Goal: Transaction & Acquisition: Purchase product/service

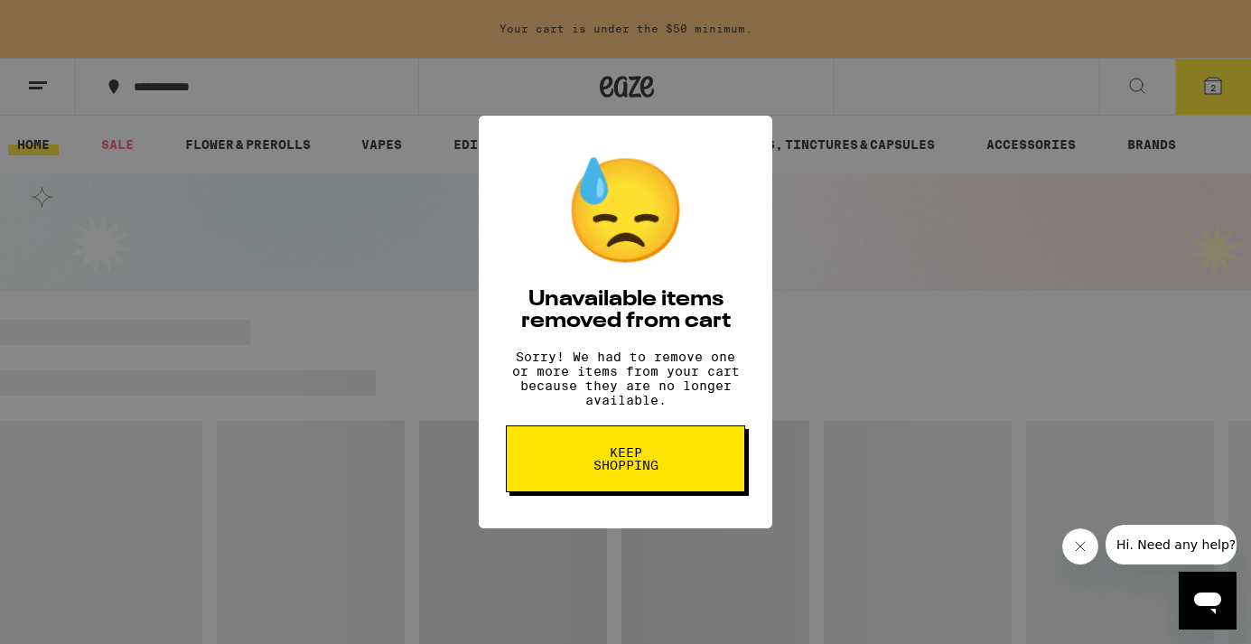
click at [635, 471] on span "Keep Shopping" at bounding box center [625, 458] width 93 height 25
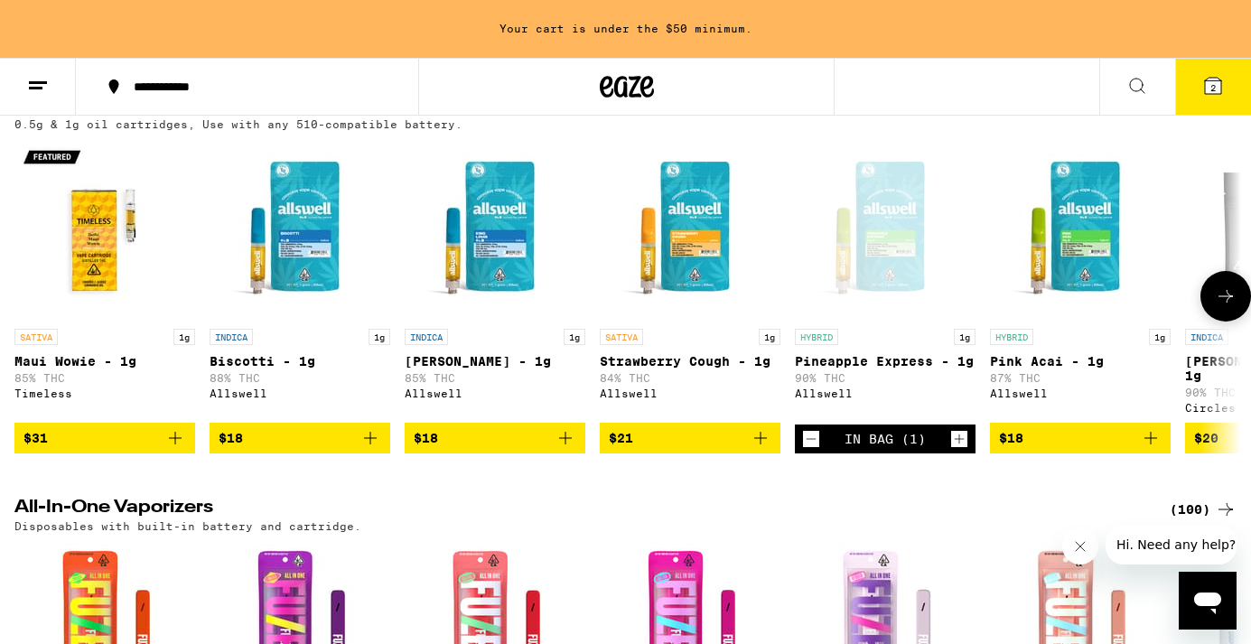
scroll to position [3395, 0]
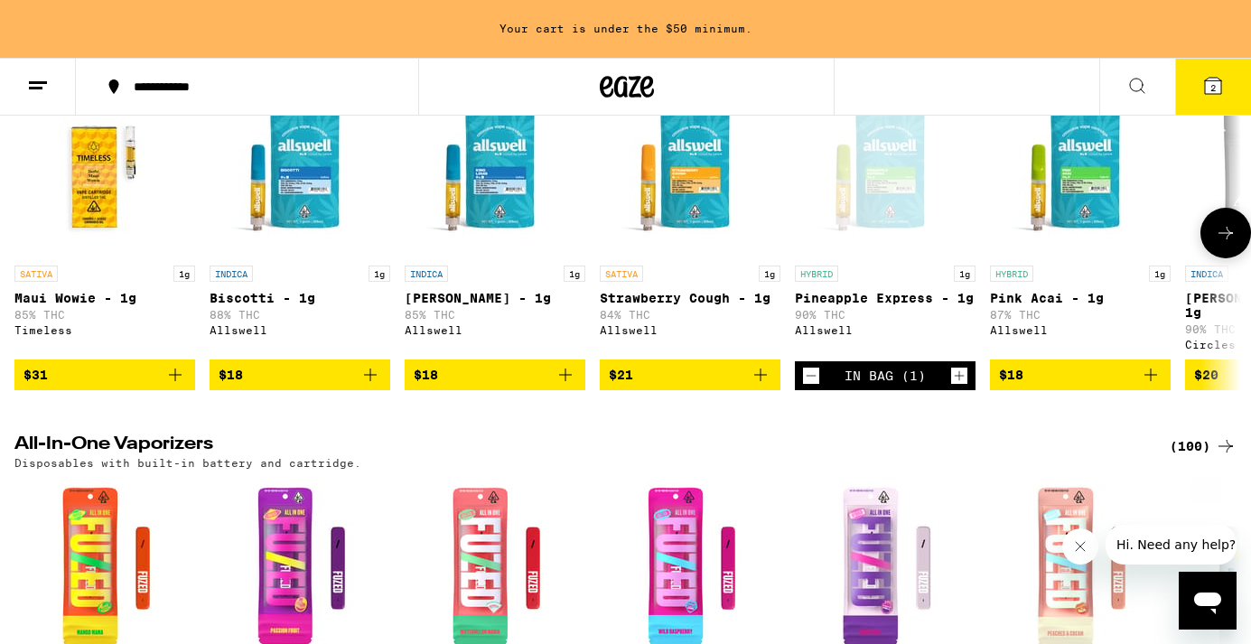
click at [953, 386] on icon "Increment" at bounding box center [959, 376] width 16 height 22
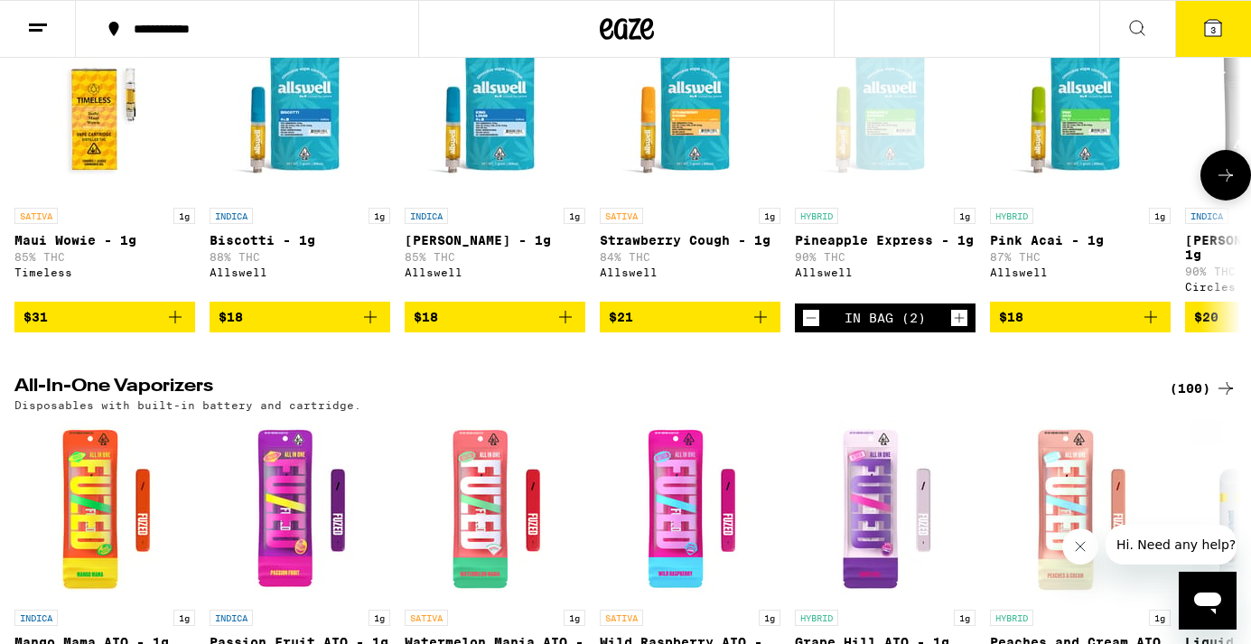
scroll to position [3337, 0]
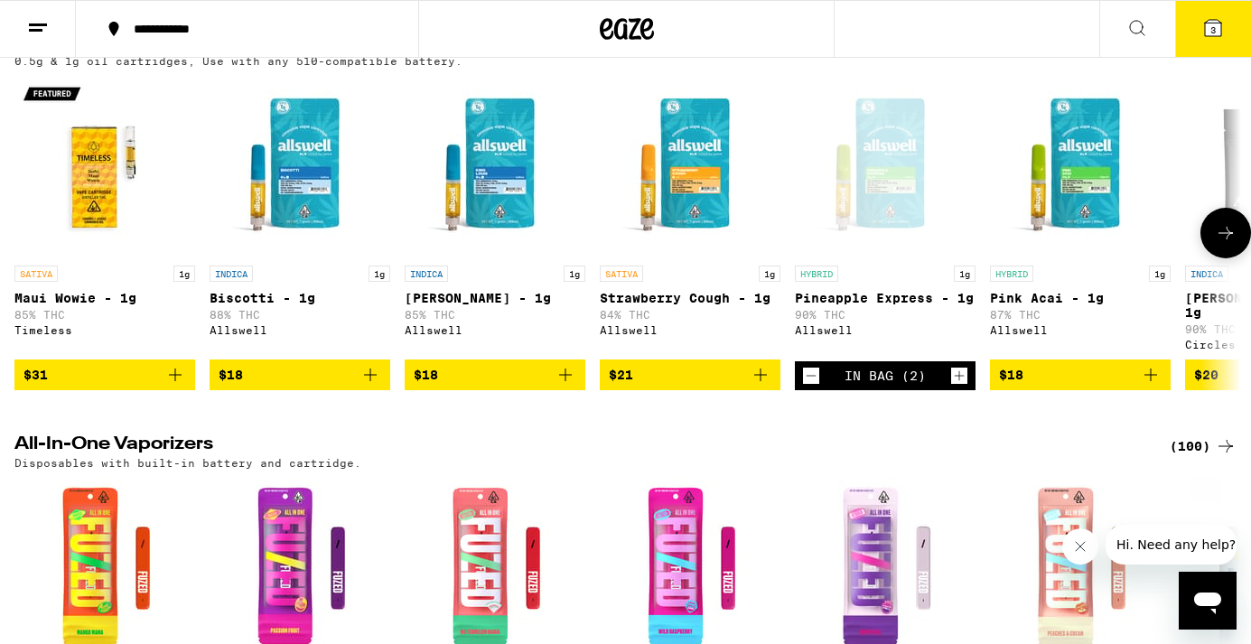
click at [870, 305] on p "Pineapple Express - 1g" at bounding box center [885, 298] width 181 height 14
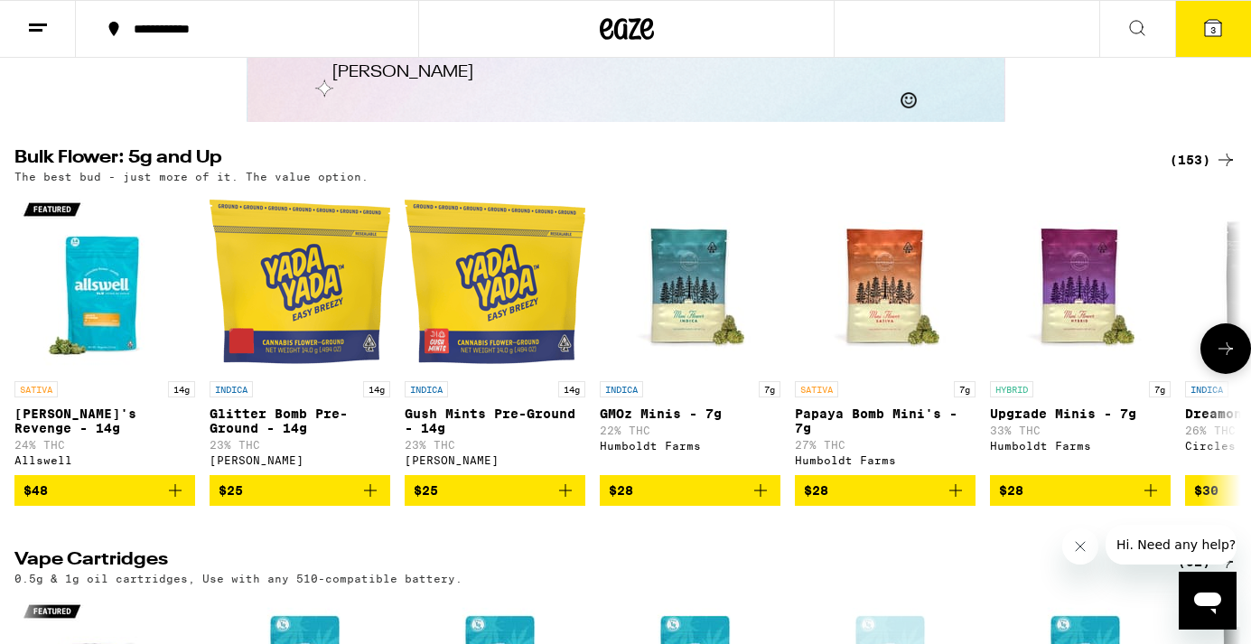
scroll to position [2801, 0]
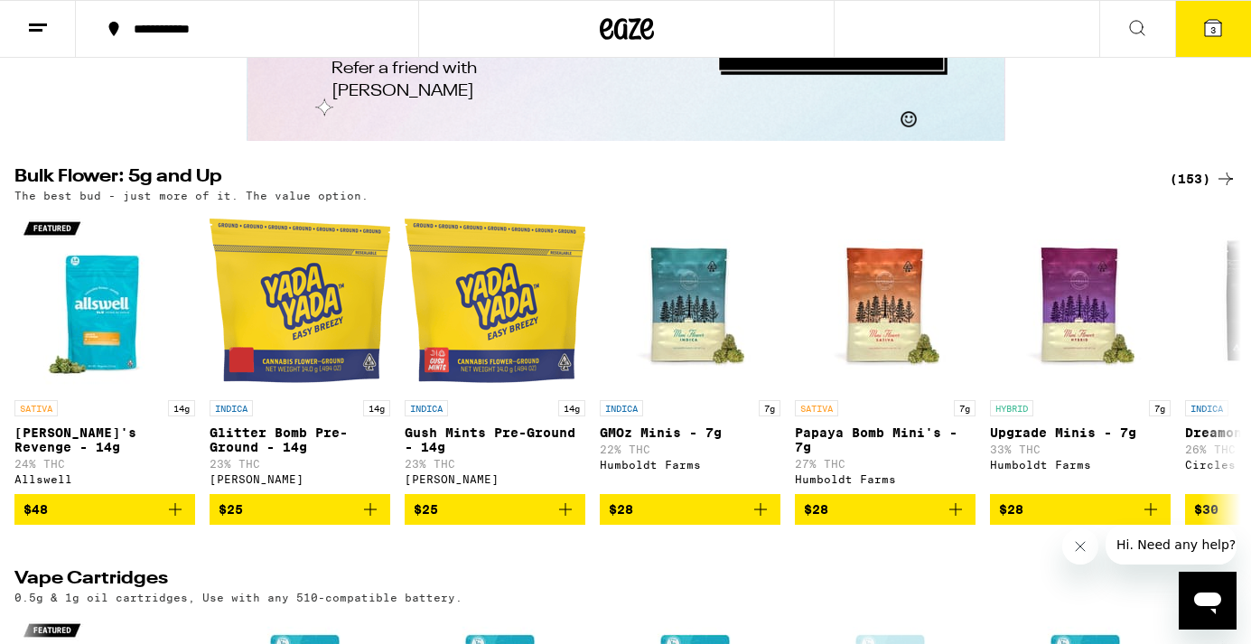
click at [1180, 190] on div "(153)" at bounding box center [1202, 179] width 67 height 22
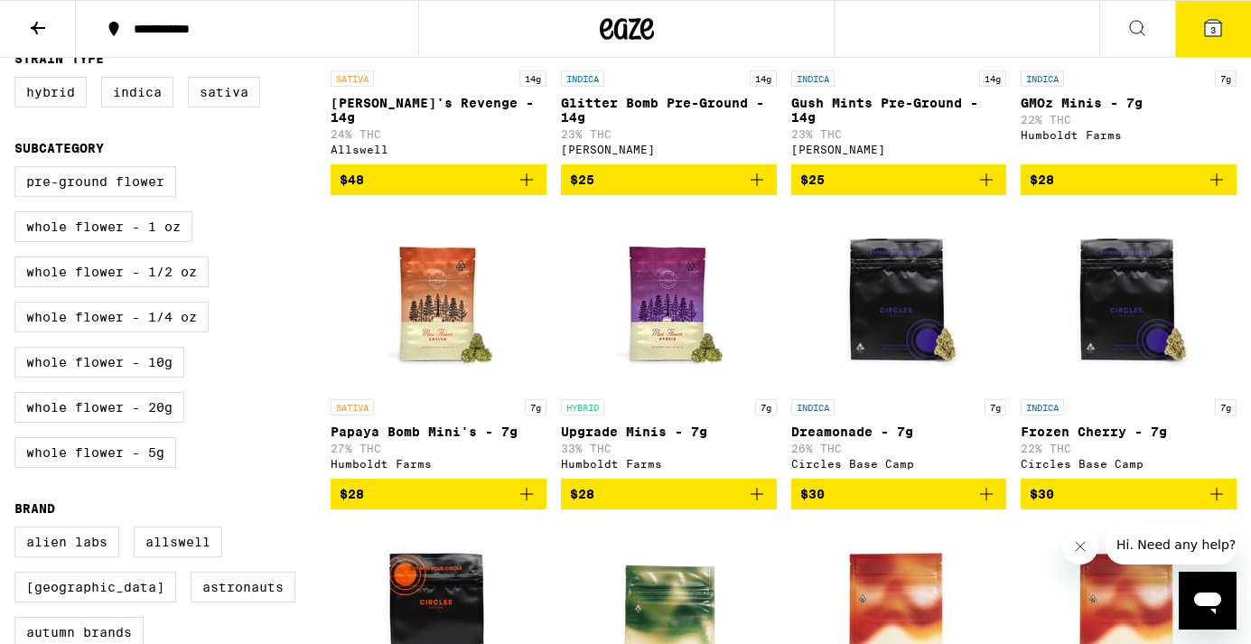
scroll to position [386, 0]
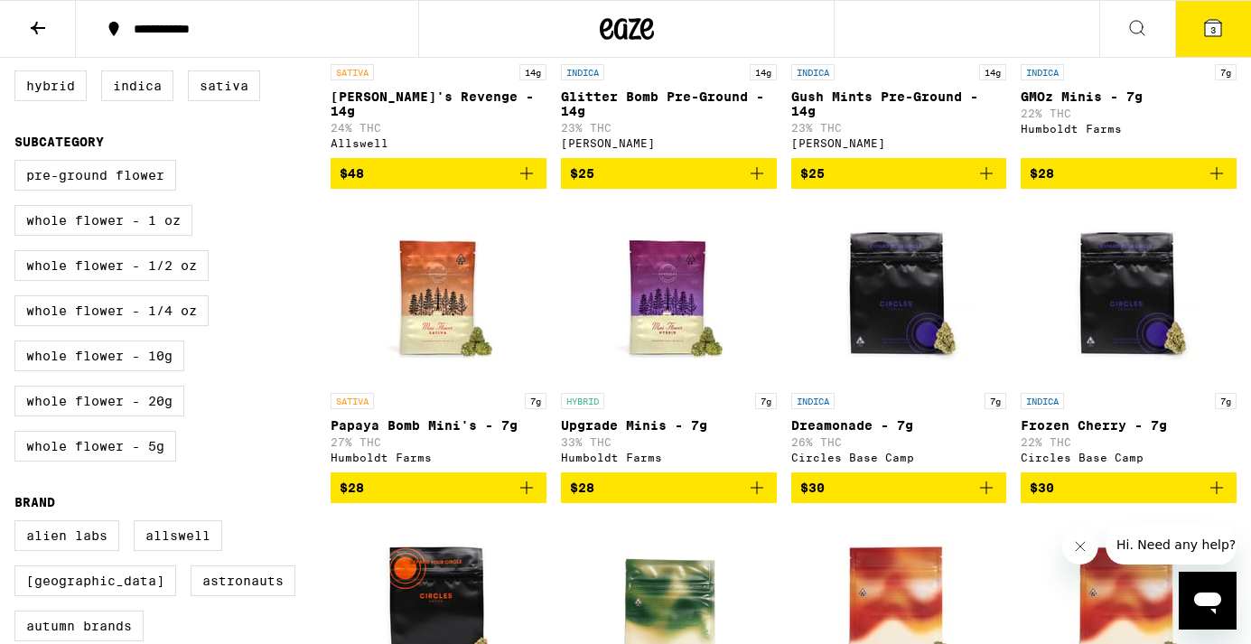
click at [759, 498] on icon "Add to bag" at bounding box center [757, 488] width 22 height 22
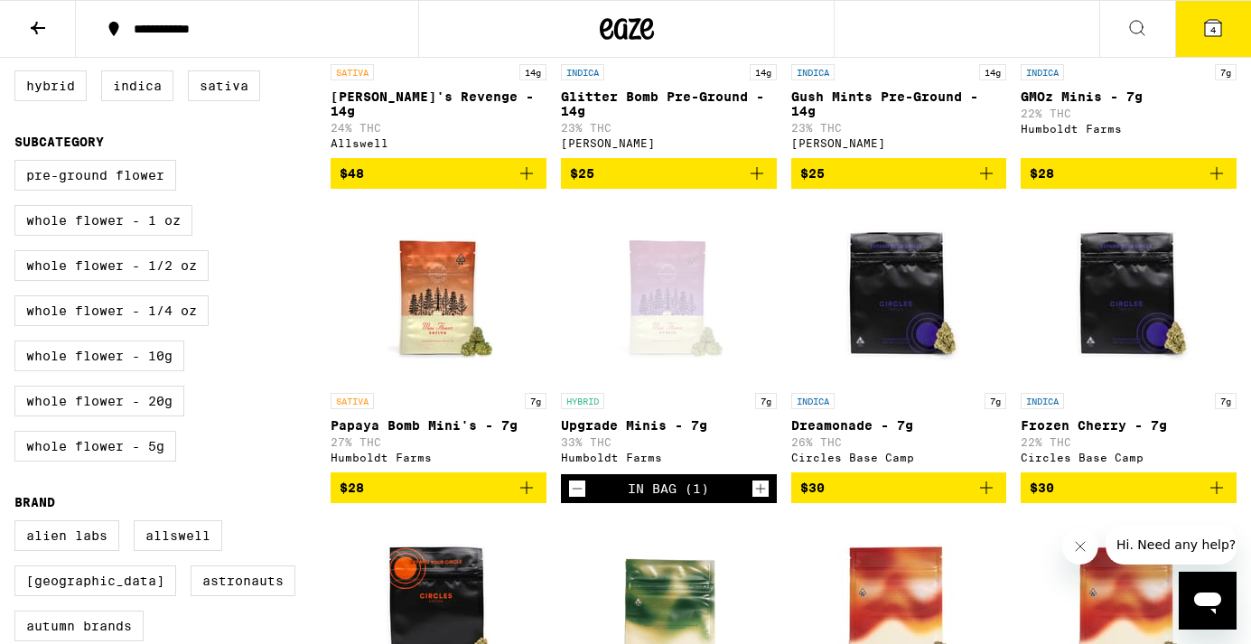
click at [1194, 16] on button "4" at bounding box center [1213, 29] width 76 height 56
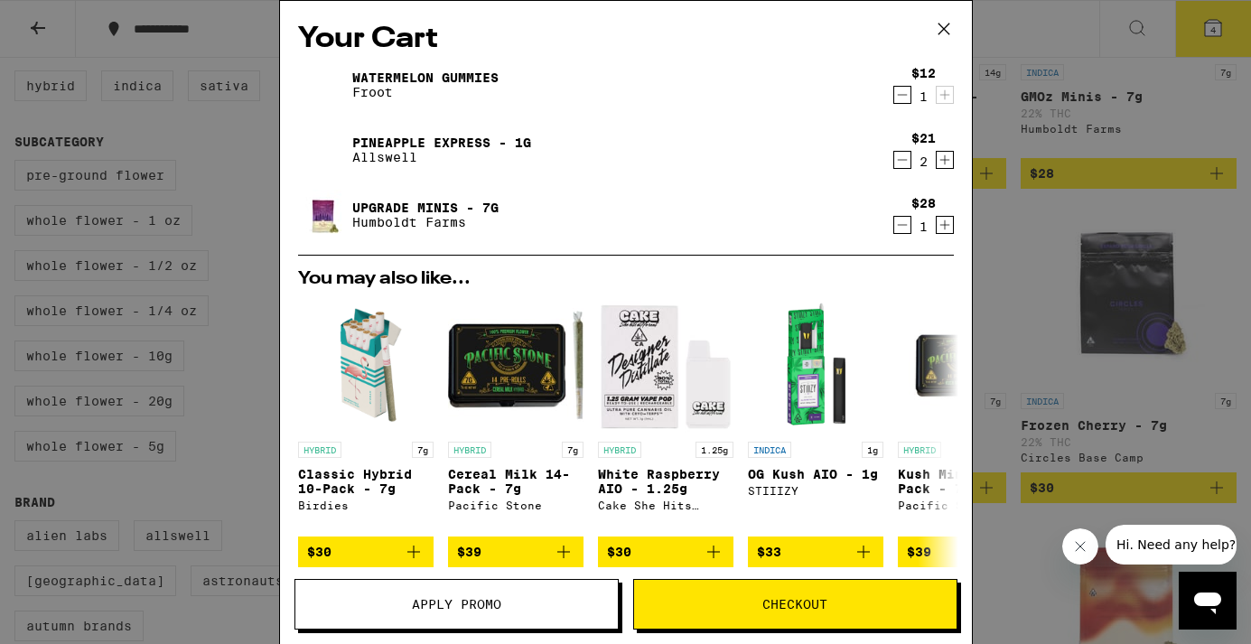
click at [898, 102] on icon "Decrement" at bounding box center [902, 95] width 16 height 22
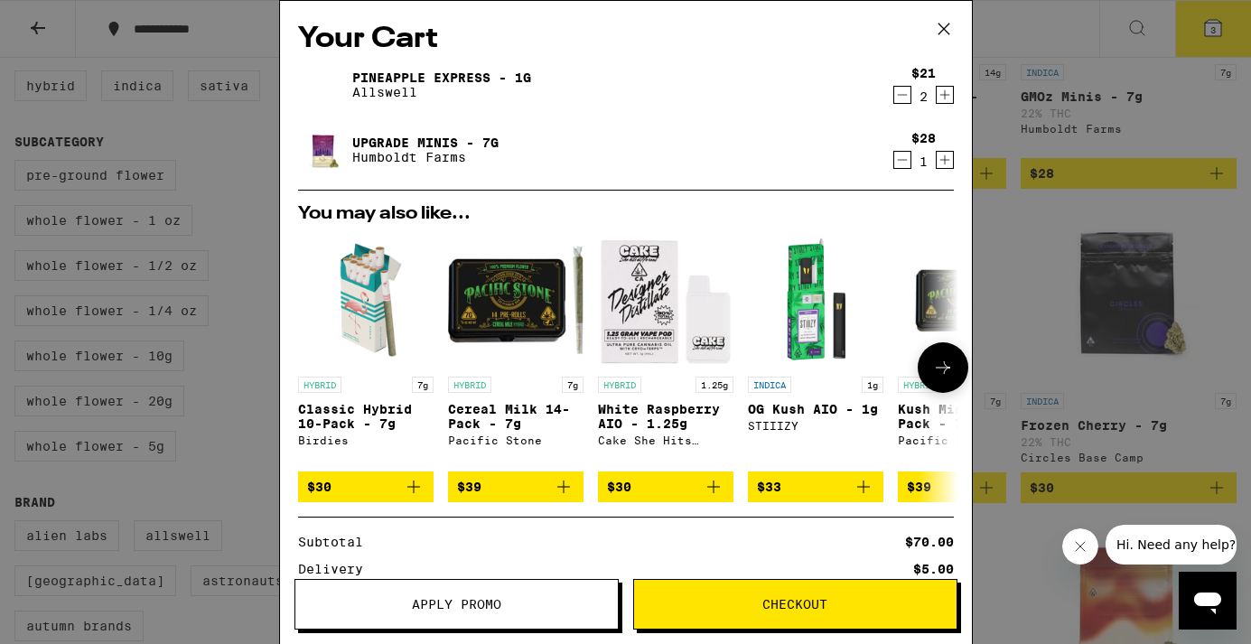
scroll to position [189, 0]
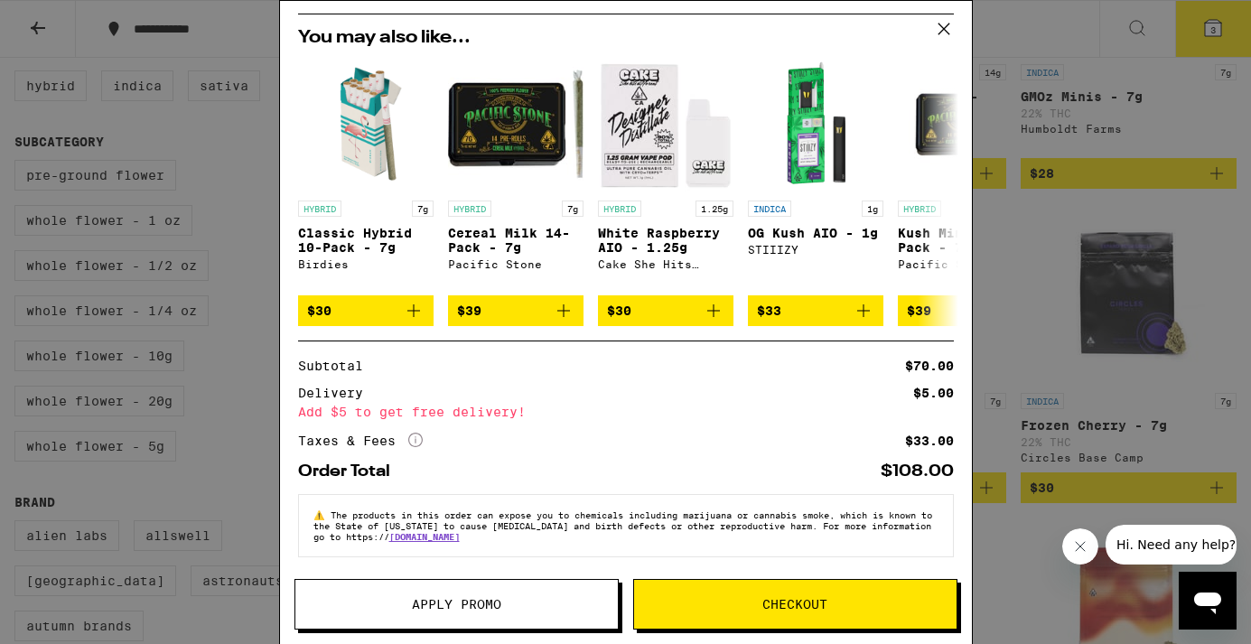
click at [946, 31] on icon at bounding box center [943, 28] width 27 height 27
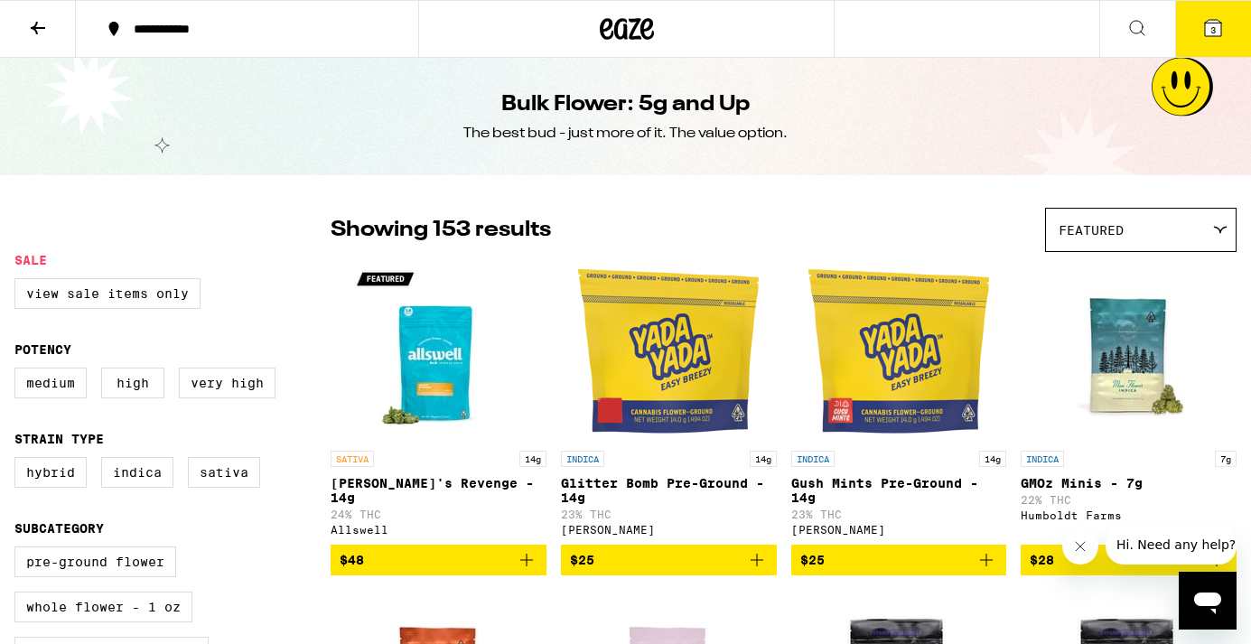
click at [1196, 25] on button "3" at bounding box center [1213, 29] width 76 height 56
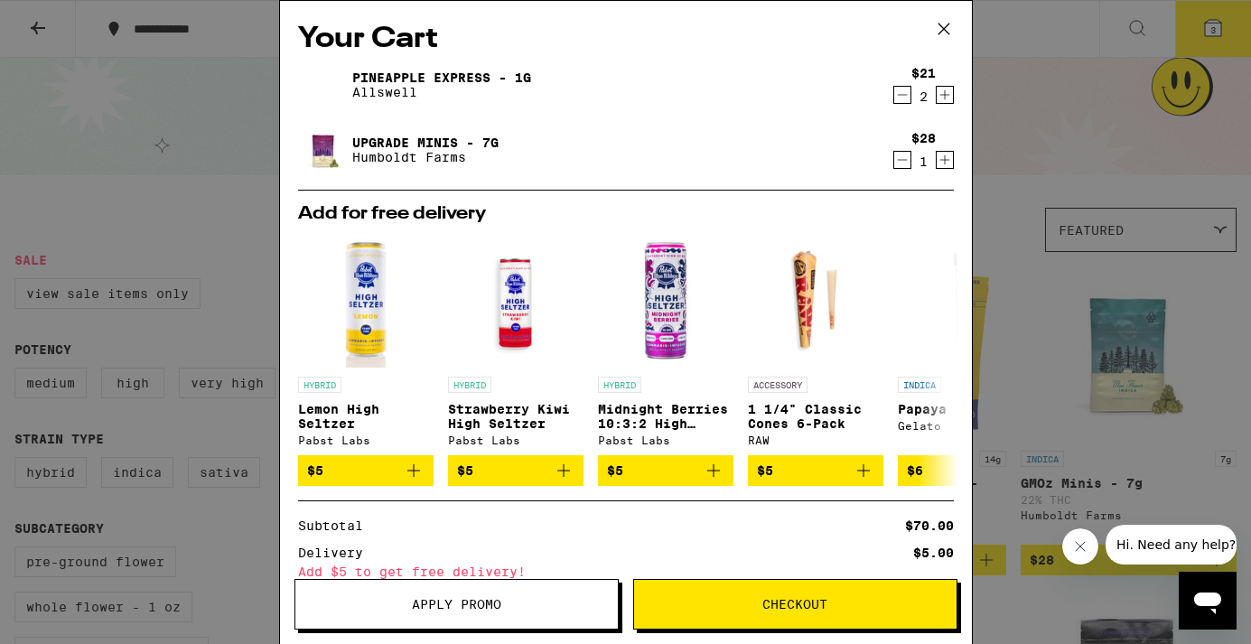
click at [945, 36] on icon at bounding box center [943, 28] width 27 height 27
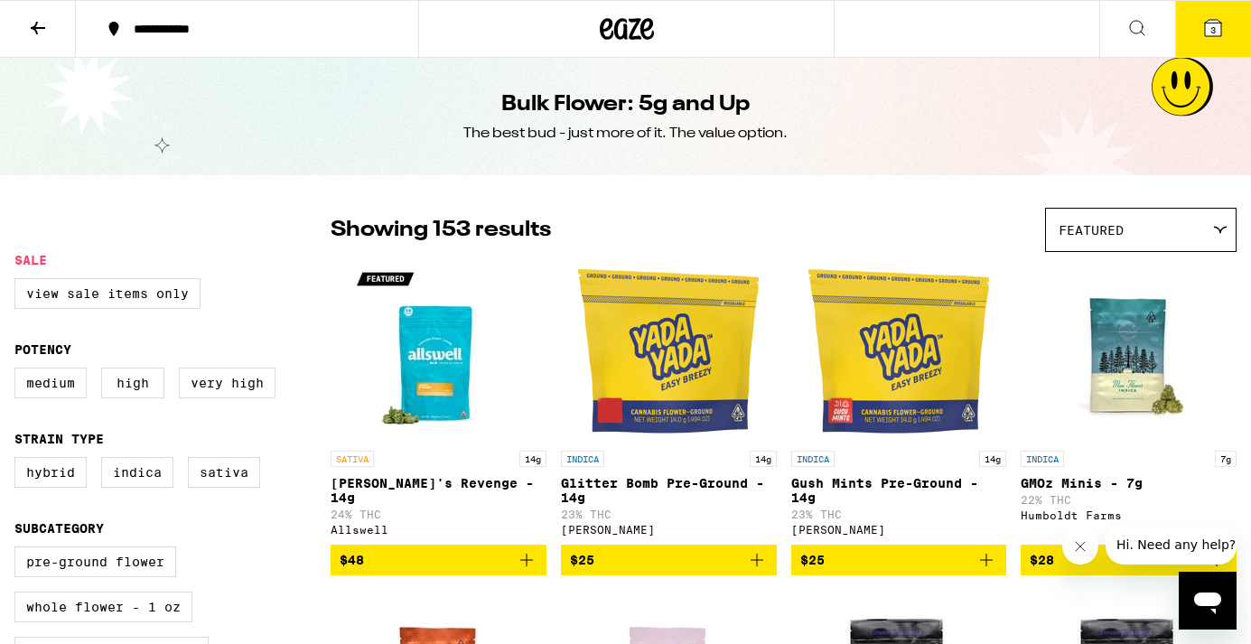
click at [1219, 37] on icon at bounding box center [1213, 28] width 22 height 22
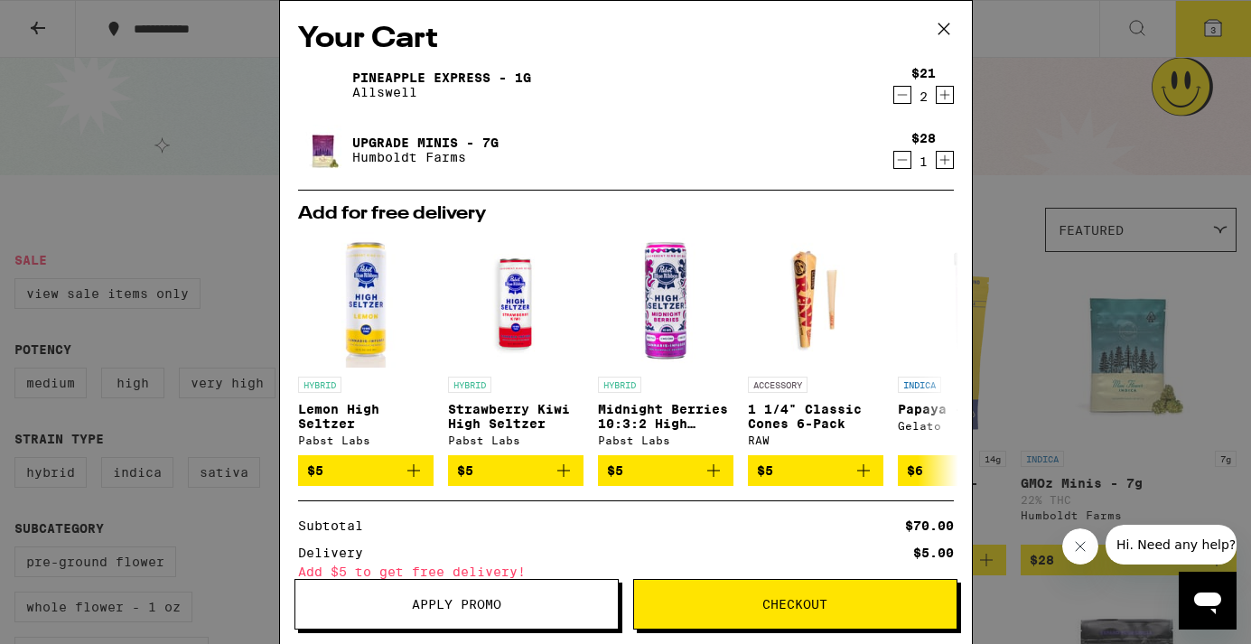
click at [942, 20] on icon at bounding box center [943, 28] width 27 height 27
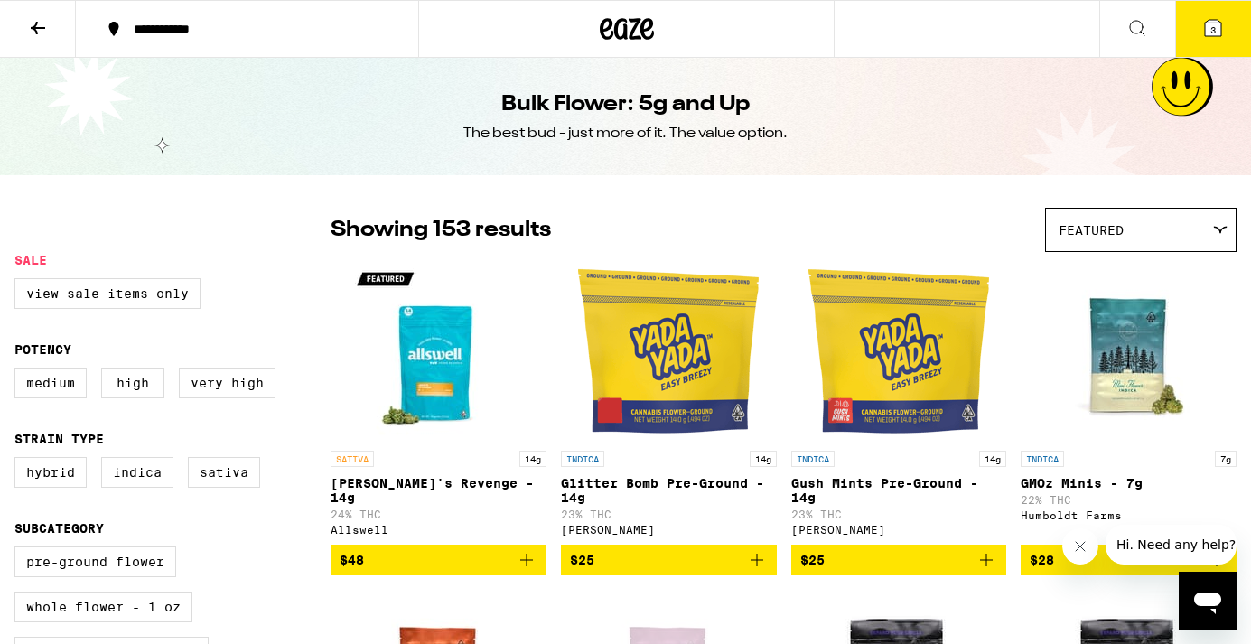
click at [29, 25] on icon at bounding box center [38, 28] width 22 height 22
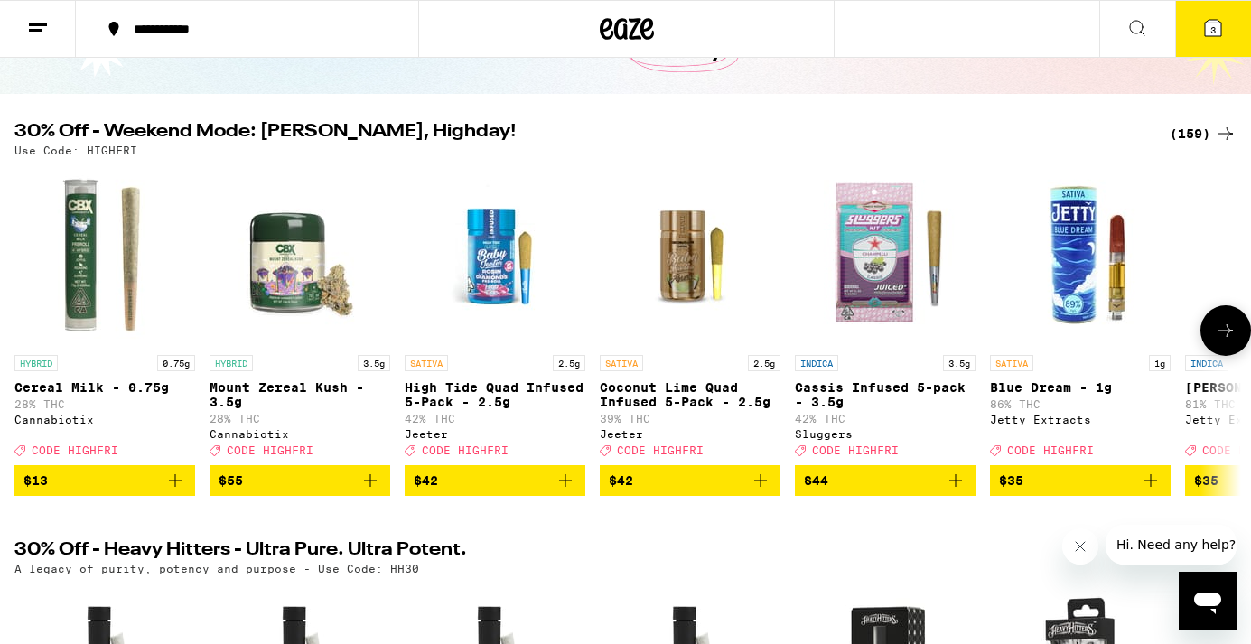
scroll to position [1829, 0]
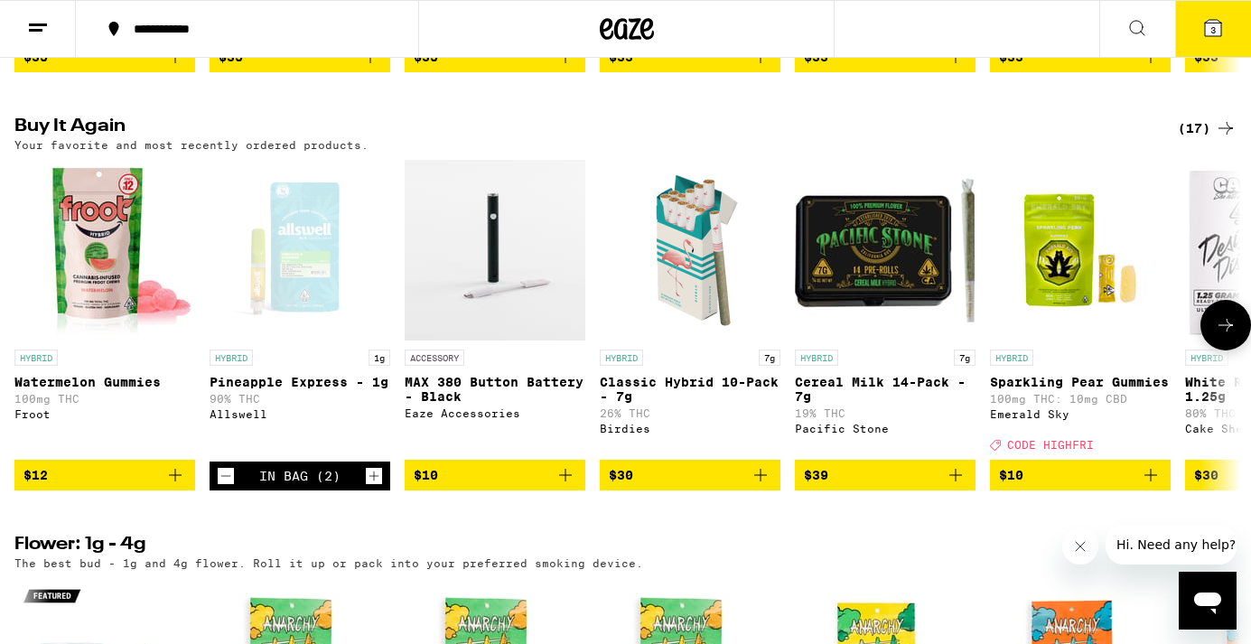
click at [764, 481] on icon "Add to bag" at bounding box center [760, 475] width 13 height 13
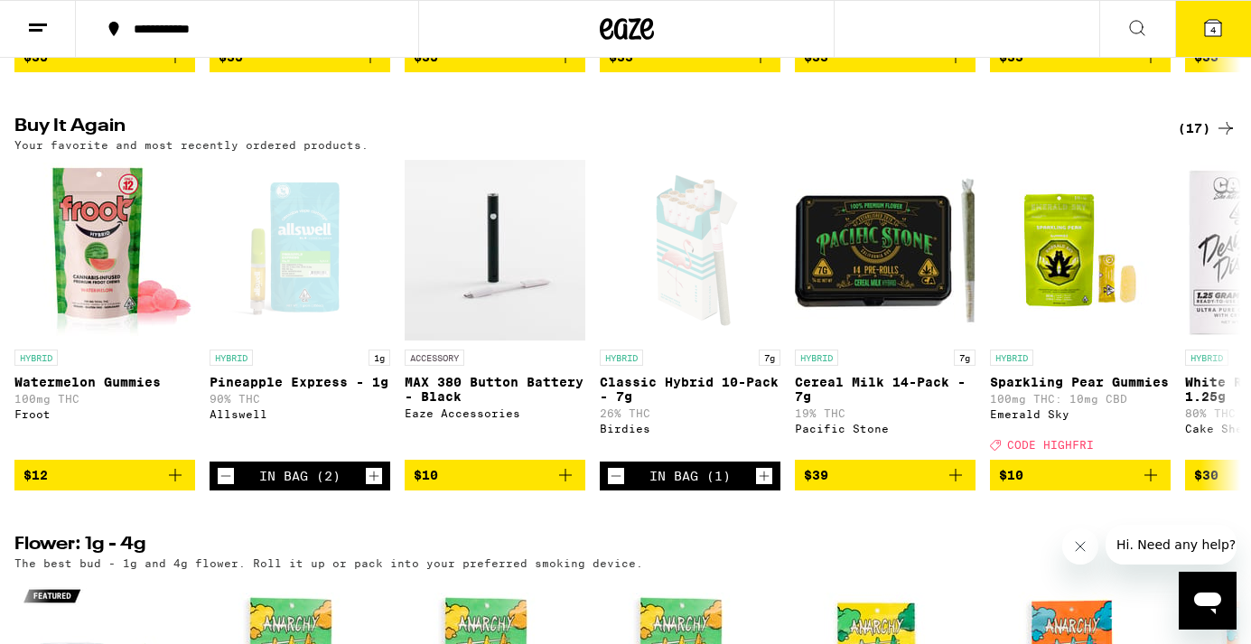
click at [1209, 42] on button "4" at bounding box center [1213, 29] width 76 height 56
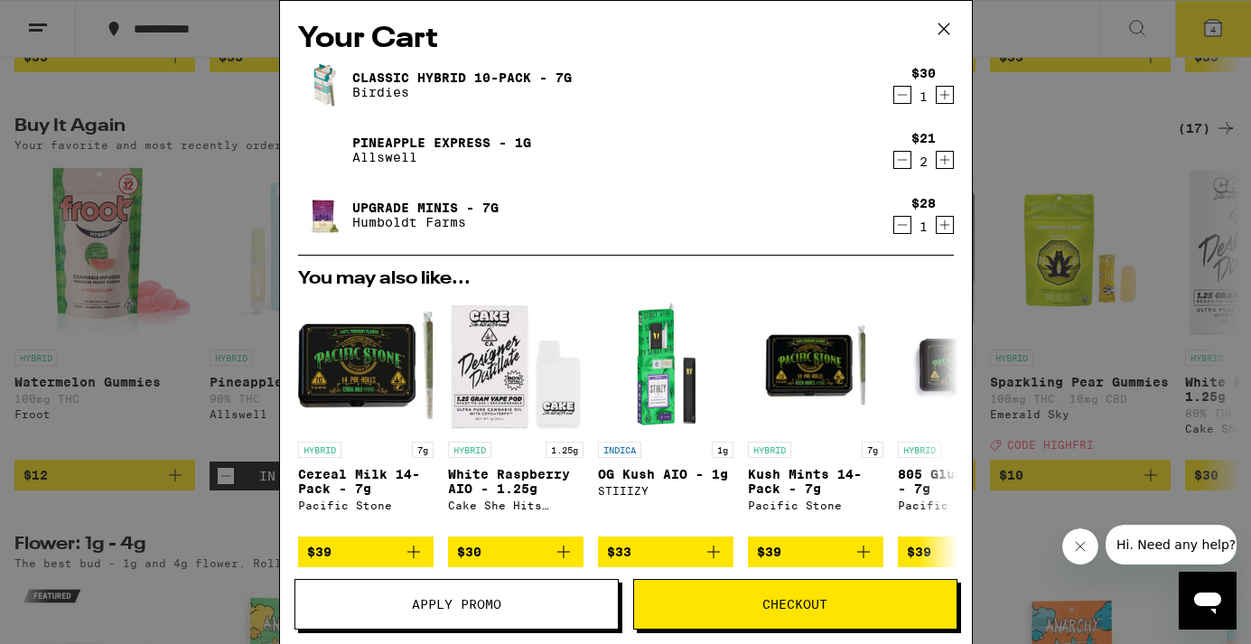
click at [895, 163] on icon "Decrement" at bounding box center [902, 160] width 16 height 22
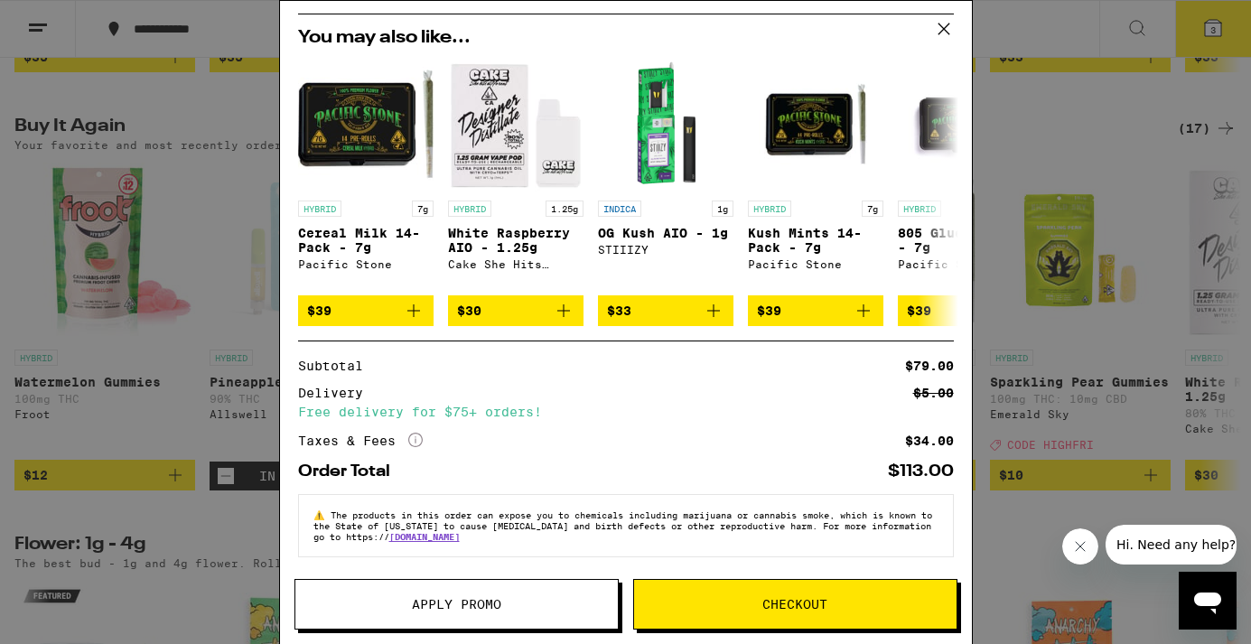
click at [805, 604] on span "Checkout" at bounding box center [794, 604] width 65 height 13
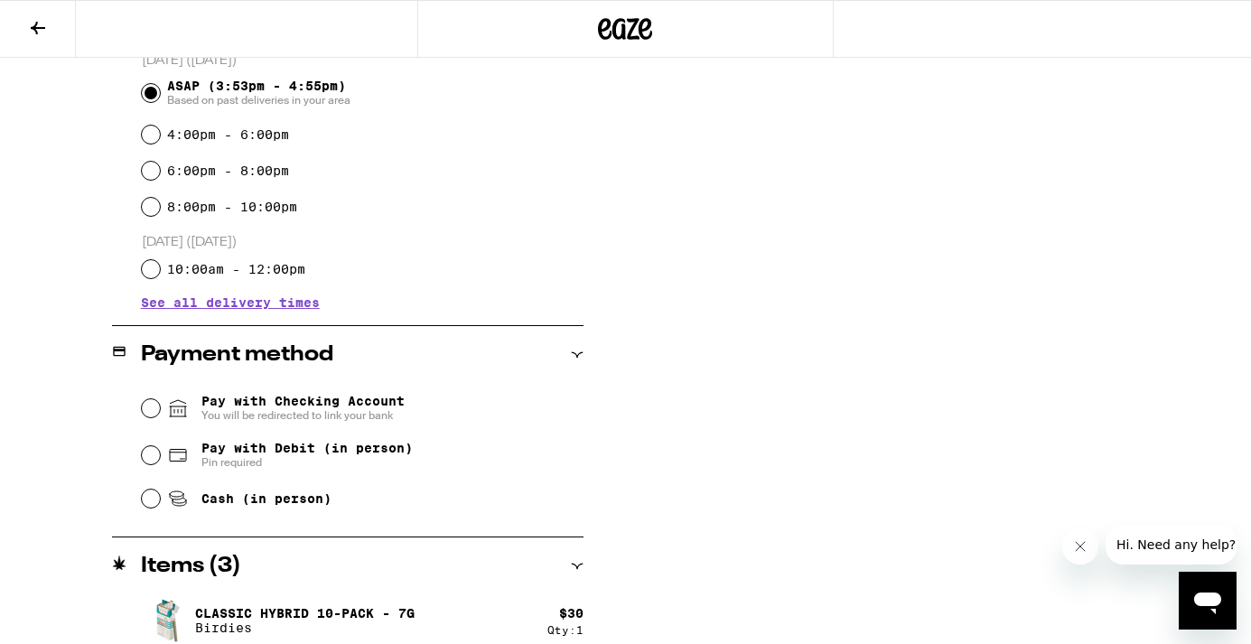
scroll to position [531, 0]
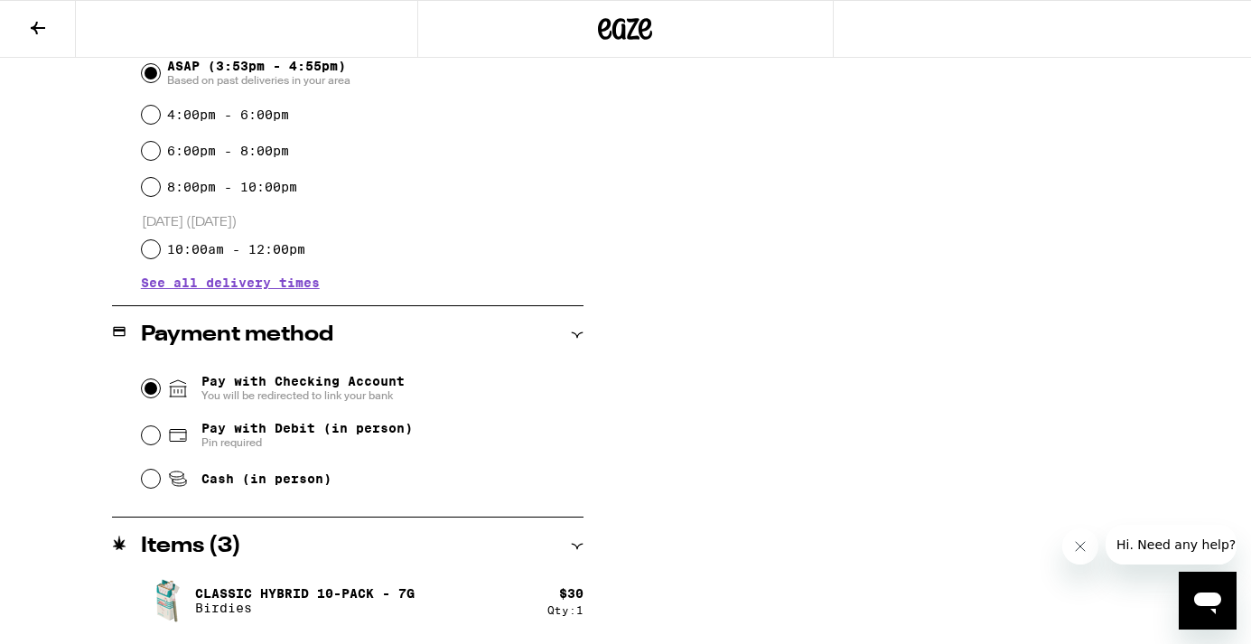
click at [144, 391] on input "Pay with Checking Account You will be redirected to link your bank" at bounding box center [151, 388] width 18 height 18
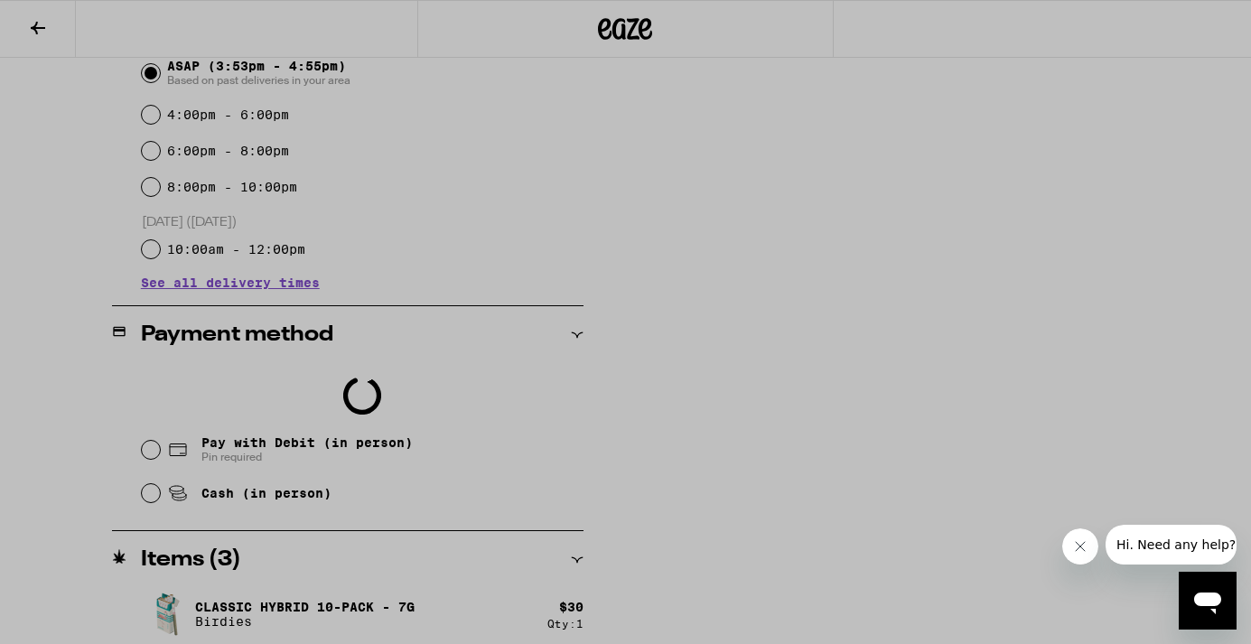
click at [31, 22] on div at bounding box center [625, 322] width 1251 height 644
click at [1078, 558] on button "Close message from company" at bounding box center [1080, 546] width 36 height 36
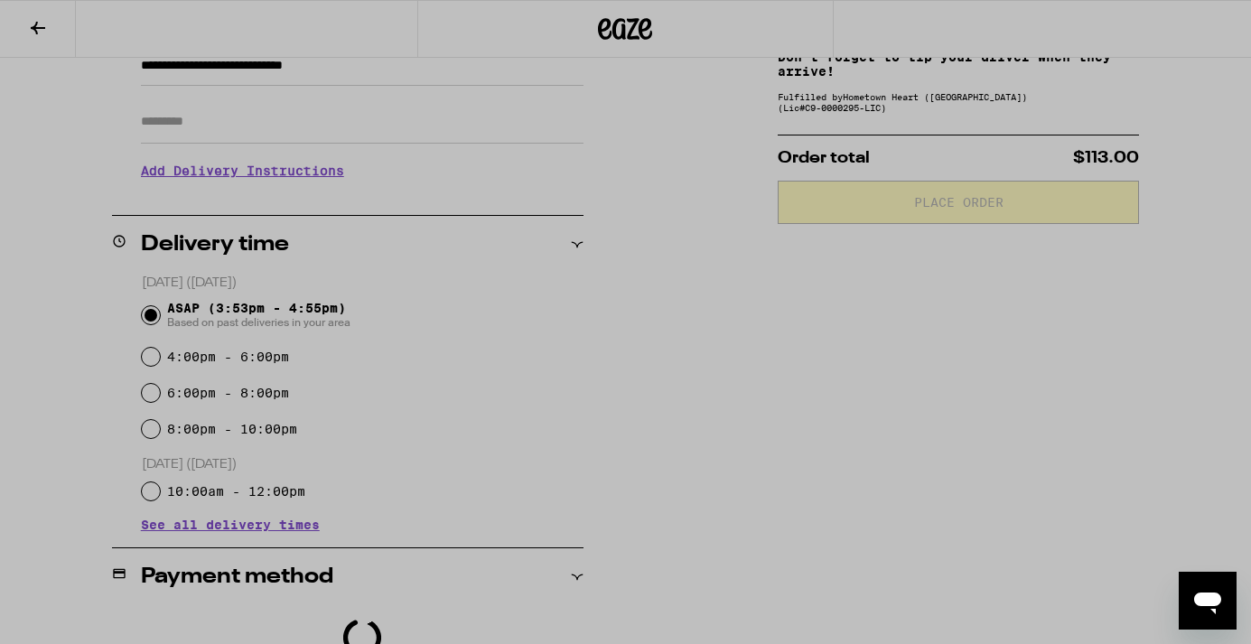
scroll to position [0, 0]
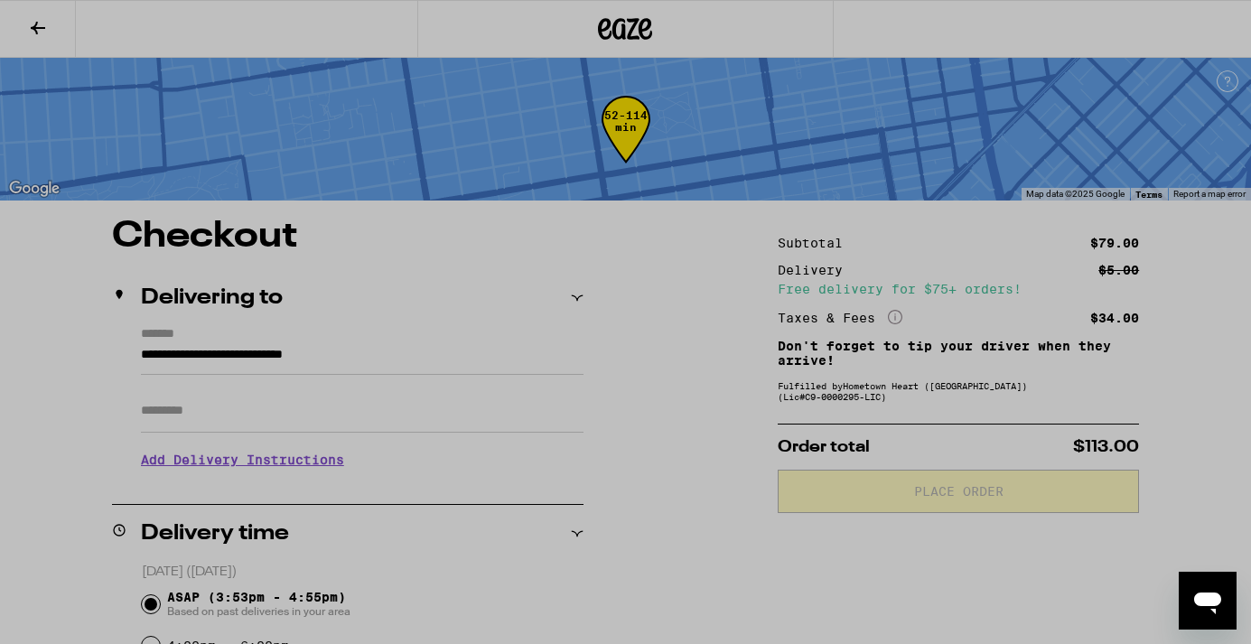
click at [910, 164] on div at bounding box center [625, 322] width 1251 height 644
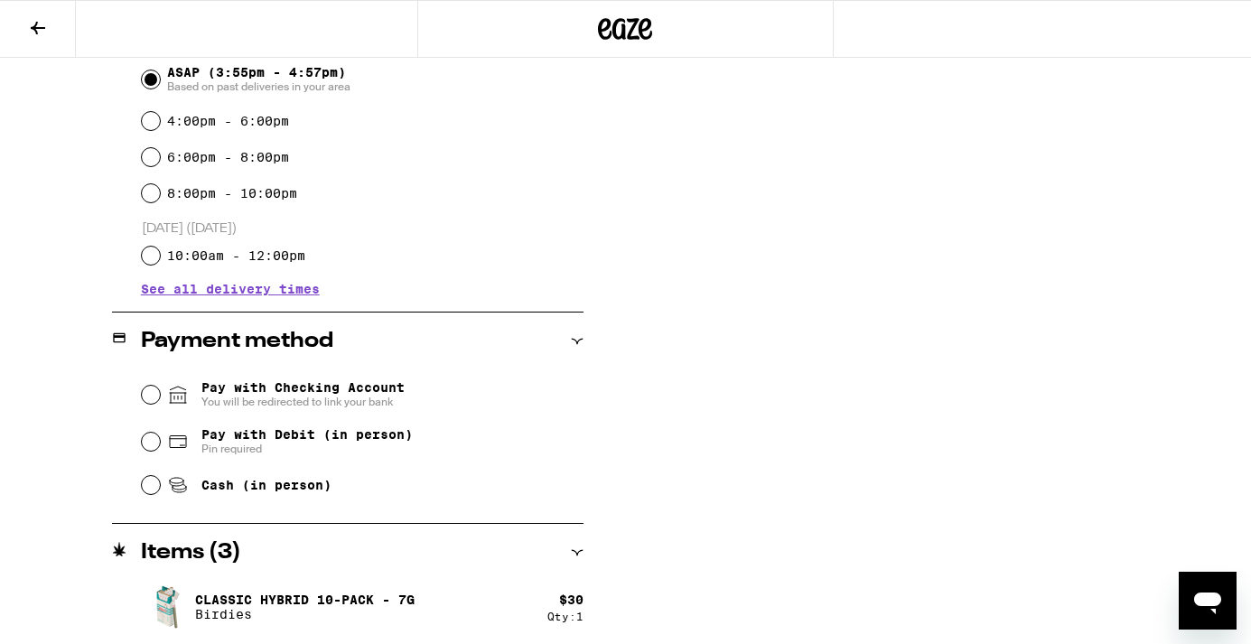
scroll to position [564, 0]
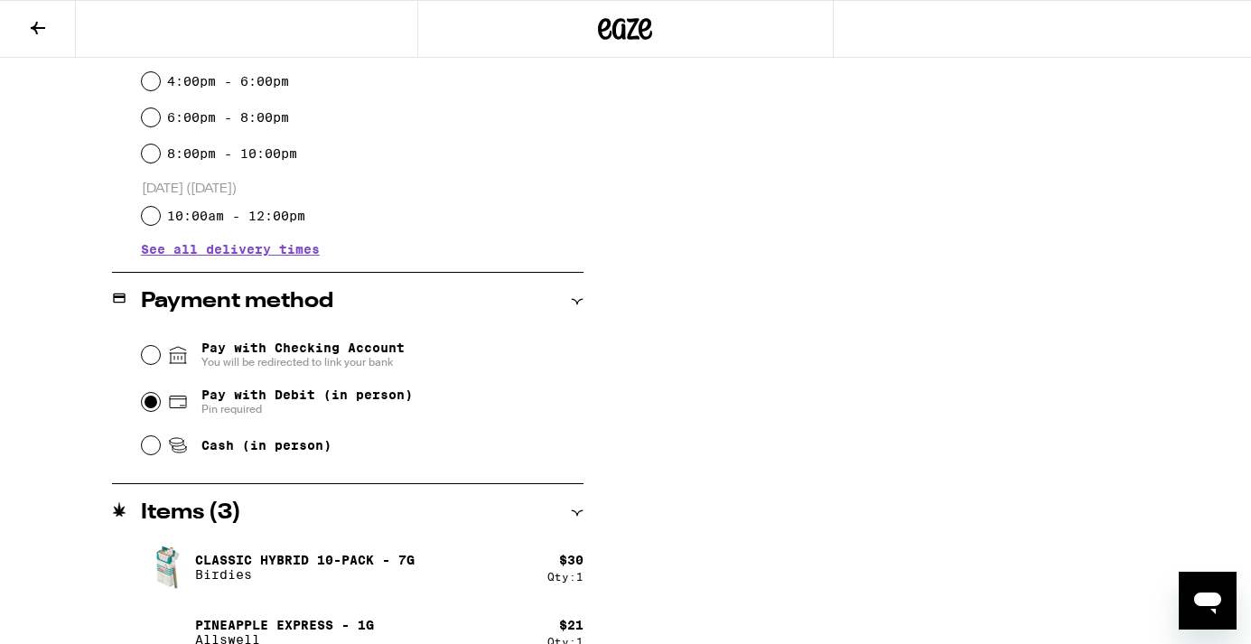
click at [148, 401] on input "Pay with Debit (in person) Pin required" at bounding box center [151, 402] width 18 height 18
radio input "true"
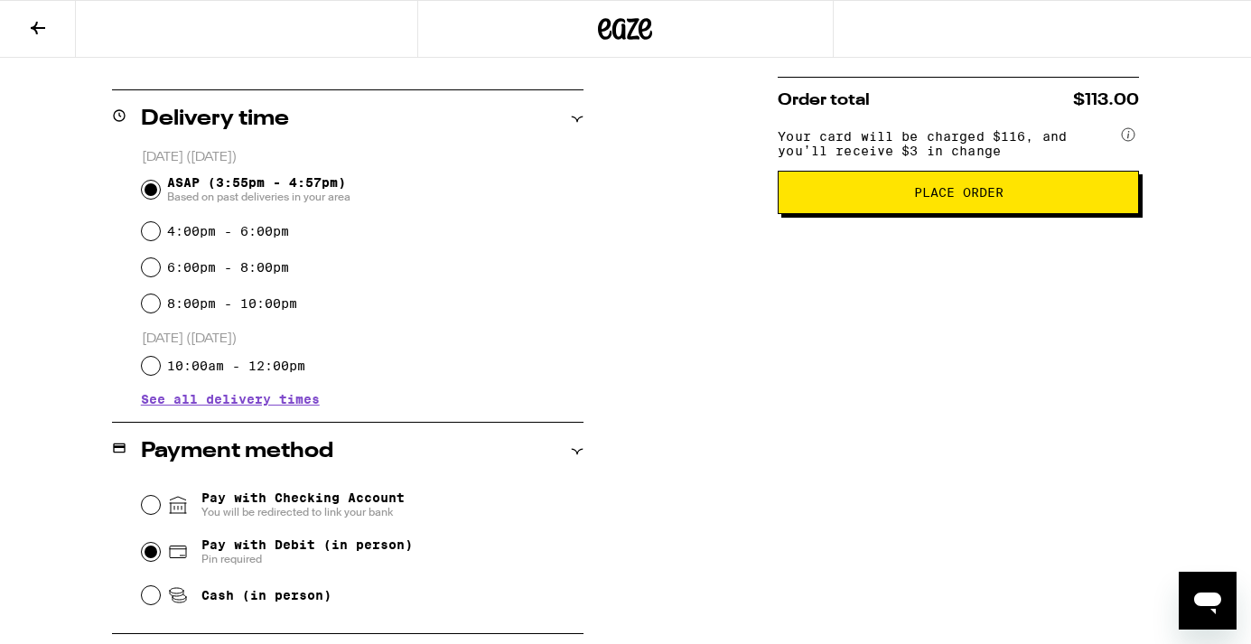
scroll to position [405, 0]
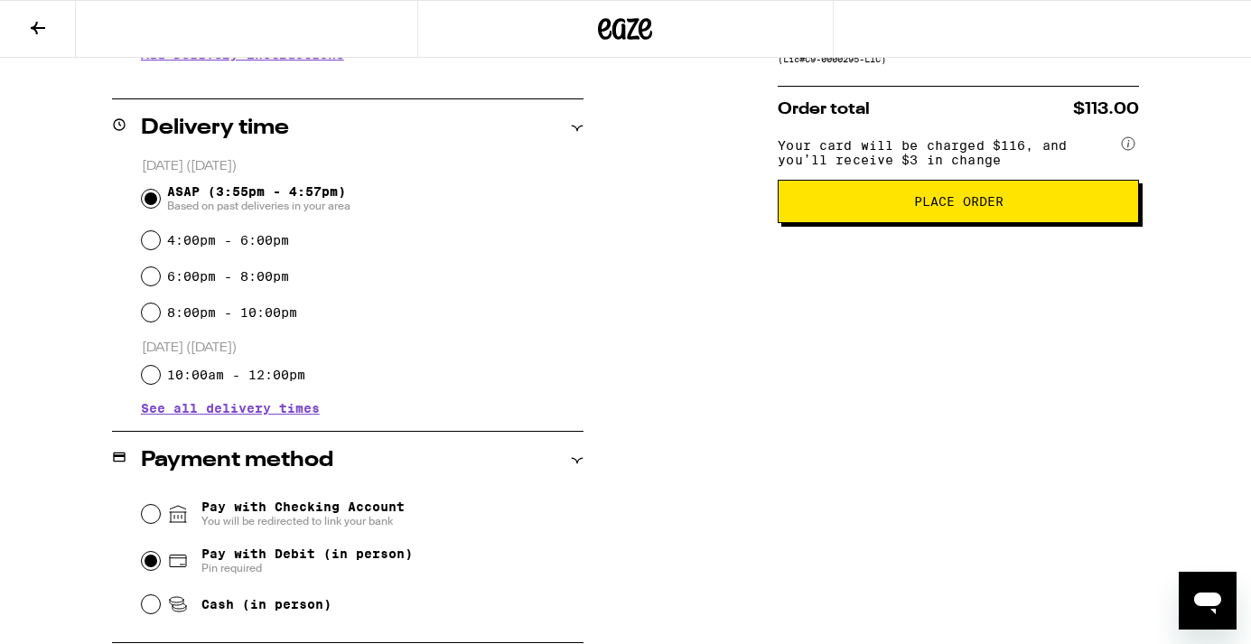
click at [968, 223] on button "Place Order" at bounding box center [957, 201] width 361 height 43
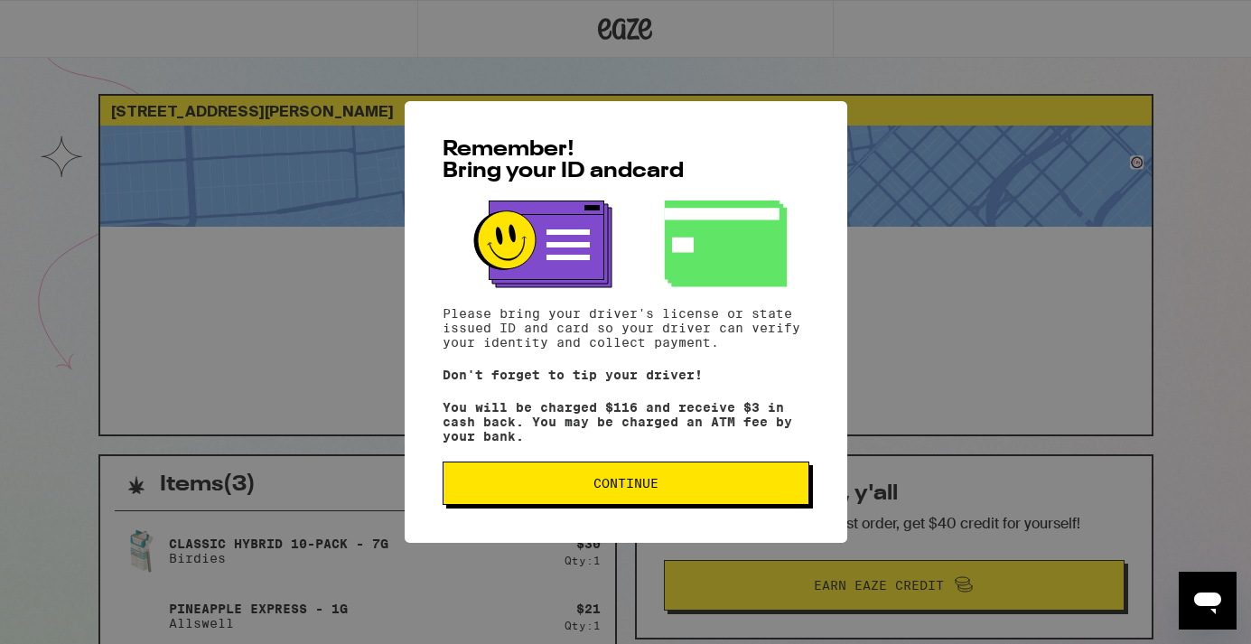
click at [613, 488] on span "Continue" at bounding box center [625, 483] width 65 height 13
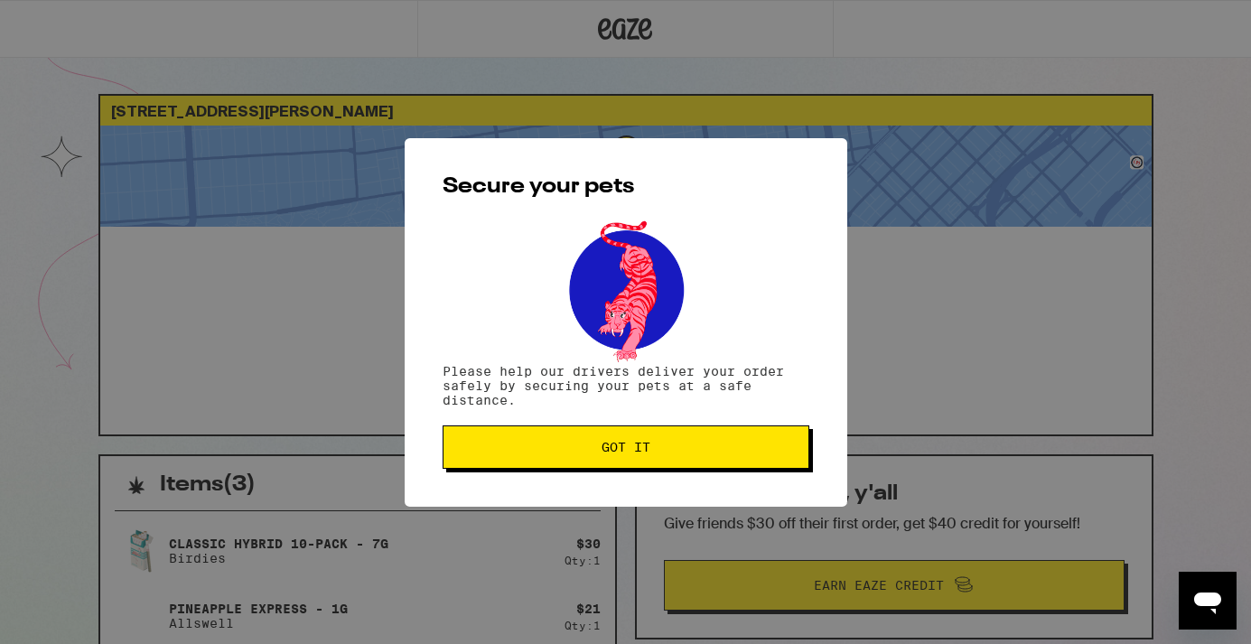
click at [648, 414] on div "Secure your pets Please help our drivers deliver your order safely by securing …" at bounding box center [626, 322] width 442 height 368
click at [622, 453] on span "Got it" at bounding box center [625, 447] width 49 height 13
